Goal: Answer question/provide support

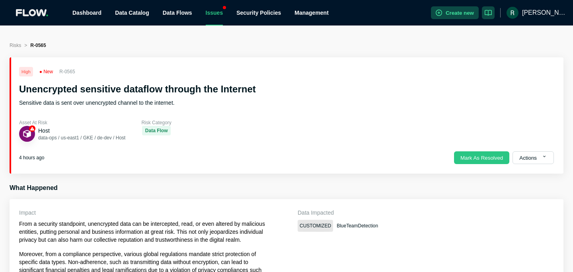
scroll to position [5, 0]
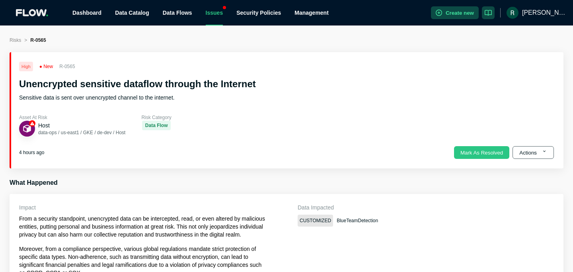
click at [522, 150] on button "Actions" at bounding box center [532, 152] width 41 height 13
click at [416, 136] on section "High ● New R-0565 Unencrypted sensitive dataflow through the Internet Sensitive…" at bounding box center [287, 110] width 554 height 116
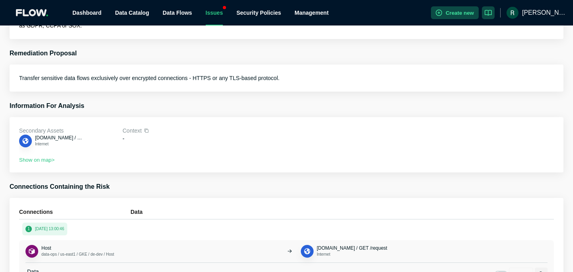
scroll to position [714, 0]
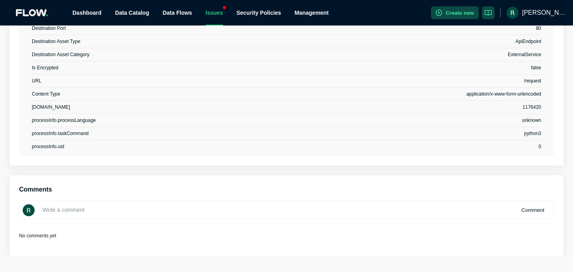
click at [214, 211] on input at bounding box center [286, 210] width 535 height 18
type input "False positive, blueteam is not sensistive"
click at [532, 210] on button "Comment" at bounding box center [533, 209] width 36 height 13
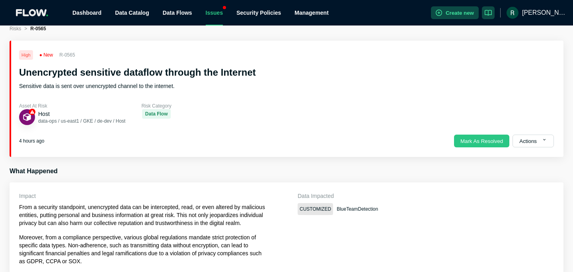
scroll to position [0, 0]
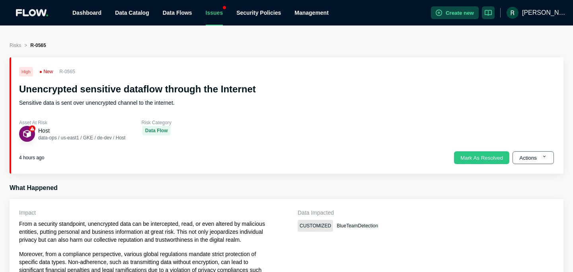
click at [541, 159] on button "Actions" at bounding box center [532, 157] width 41 height 13
click at [529, 212] on button "Dismiss" at bounding box center [518, 213] width 37 height 16
click at [253, 90] on h2 "Unencrypted sensitive dataflow through the Internet" at bounding box center [286, 89] width 535 height 13
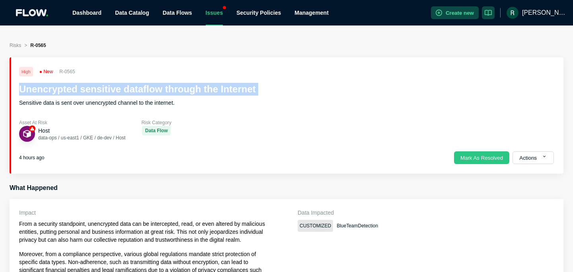
click at [253, 90] on h2 "Unencrypted sensitive dataflow through the Internet" at bounding box center [286, 89] width 535 height 13
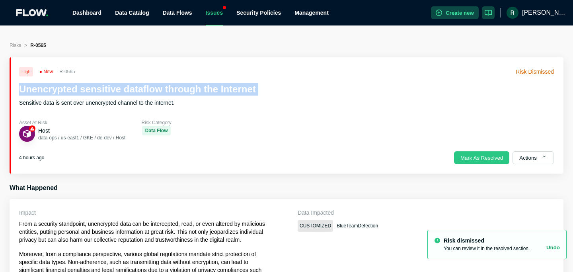
copy h2 "Unencrypted sensitive dataflow through the Internet"
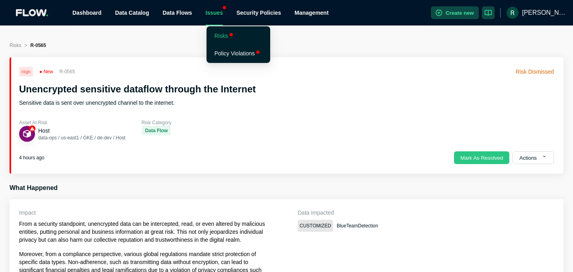
click at [220, 13] on div "Issues" at bounding box center [215, 12] width 18 height 25
click at [224, 51] on link "Policy Violations" at bounding box center [234, 53] width 41 height 6
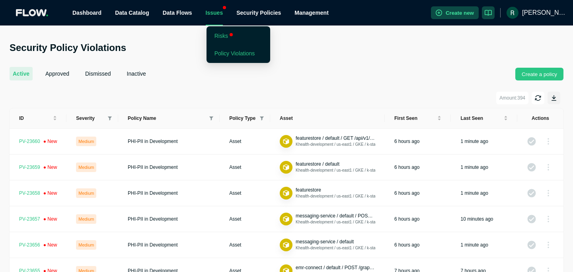
click at [215, 31] on li "Risks" at bounding box center [238, 36] width 60 height 16
click at [216, 38] on link "Risks" at bounding box center [221, 36] width 14 height 6
